Goal: Check status

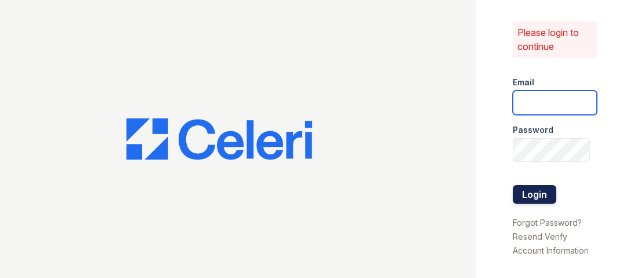
type input "[EMAIL_ADDRESS][DOMAIN_NAME]"
click at [527, 185] on button "Login" at bounding box center [534, 194] width 43 height 19
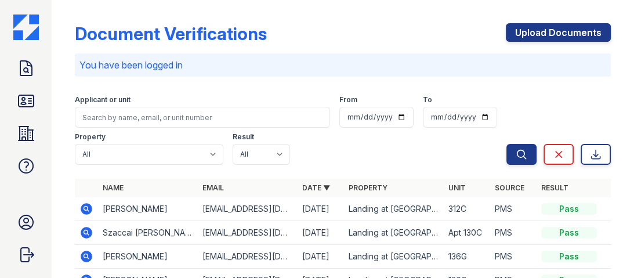
click at [26, 105] on icon at bounding box center [26, 101] width 19 height 19
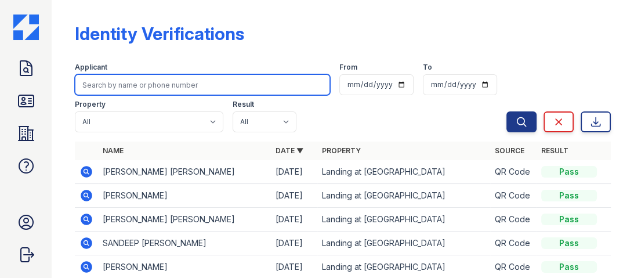
click at [157, 88] on input "search" at bounding box center [202, 84] width 255 height 21
click at [162, 83] on input "search" at bounding box center [202, 84] width 255 height 21
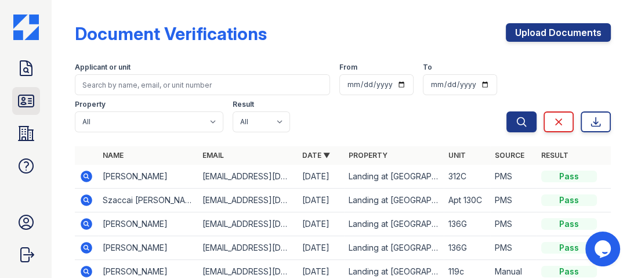
click at [27, 109] on icon at bounding box center [26, 101] width 19 height 19
